Goal: Find contact information: Find contact information

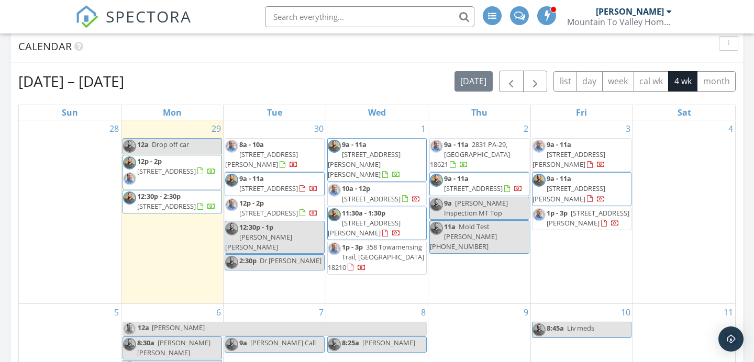
scroll to position [439, 0]
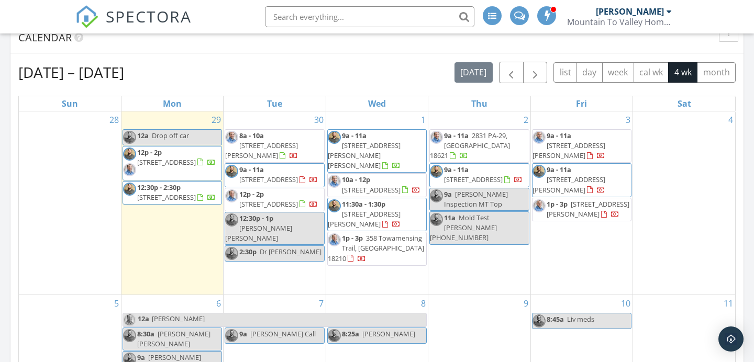
click at [466, 209] on div "9a [PERSON_NAME] Inspection MT Top" at bounding box center [479, 200] width 98 height 20
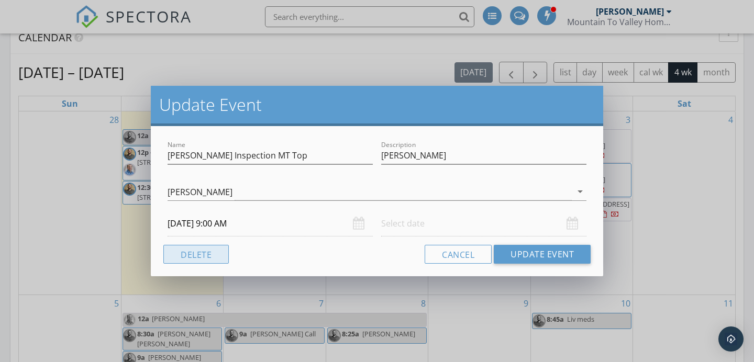
click at [211, 249] on button "Delete" at bounding box center [195, 254] width 65 height 19
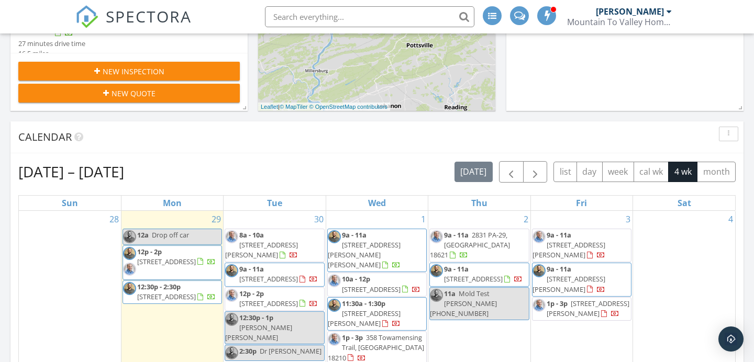
scroll to position [446, 0]
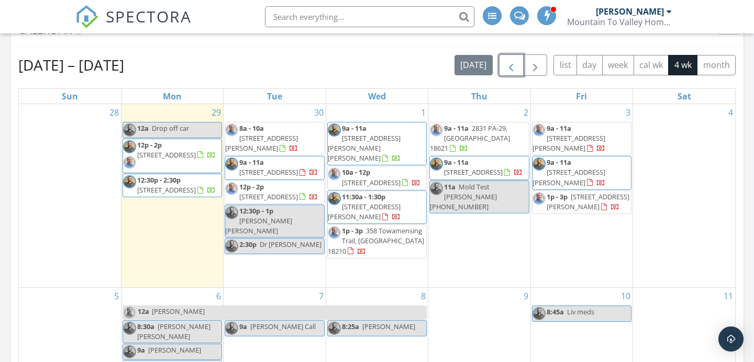
click at [516, 62] on span "button" at bounding box center [511, 65] width 13 height 13
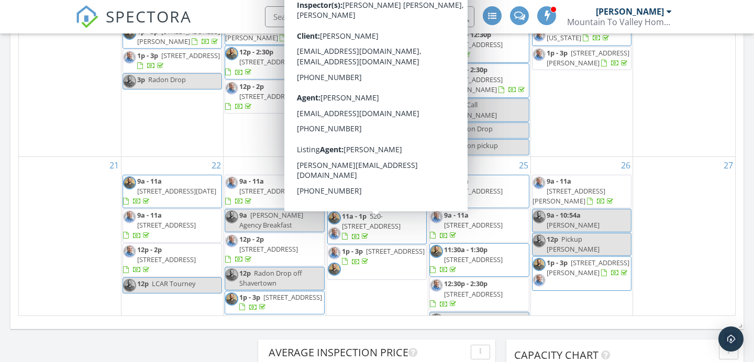
scroll to position [645, 0]
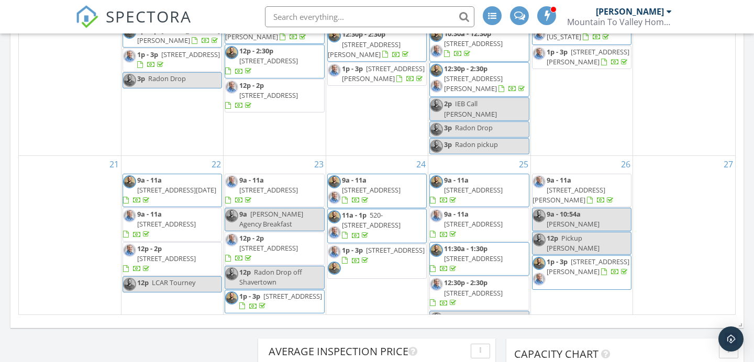
click at [474, 244] on span "11:30a - 1:30p 745 Liberty St, Danville 17821" at bounding box center [479, 259] width 98 height 31
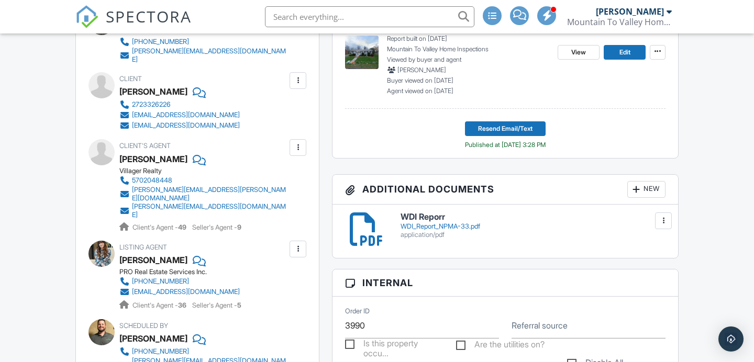
scroll to position [363, 0]
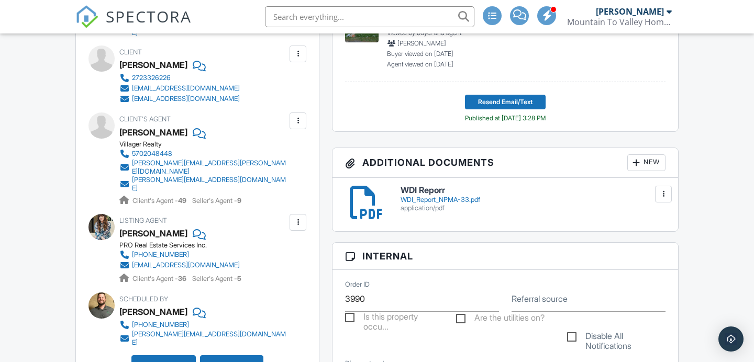
click at [195, 84] on div "[EMAIL_ADDRESS][DOMAIN_NAME]" at bounding box center [186, 88] width 108 height 8
drag, startPoint x: 253, startPoint y: 165, endPoint x: 131, endPoint y: 171, distance: 122.1
click at [131, 171] on div "Villager Realty 5702048448 [PERSON_NAME][EMAIL_ADDRESS][PERSON_NAME][DOMAIN_NAM…" at bounding box center [207, 172] width 176 height 65
copy div "[PERSON_NAME][EMAIL_ADDRESS][DOMAIN_NAME]"
